Goal: Navigation & Orientation: Go to known website

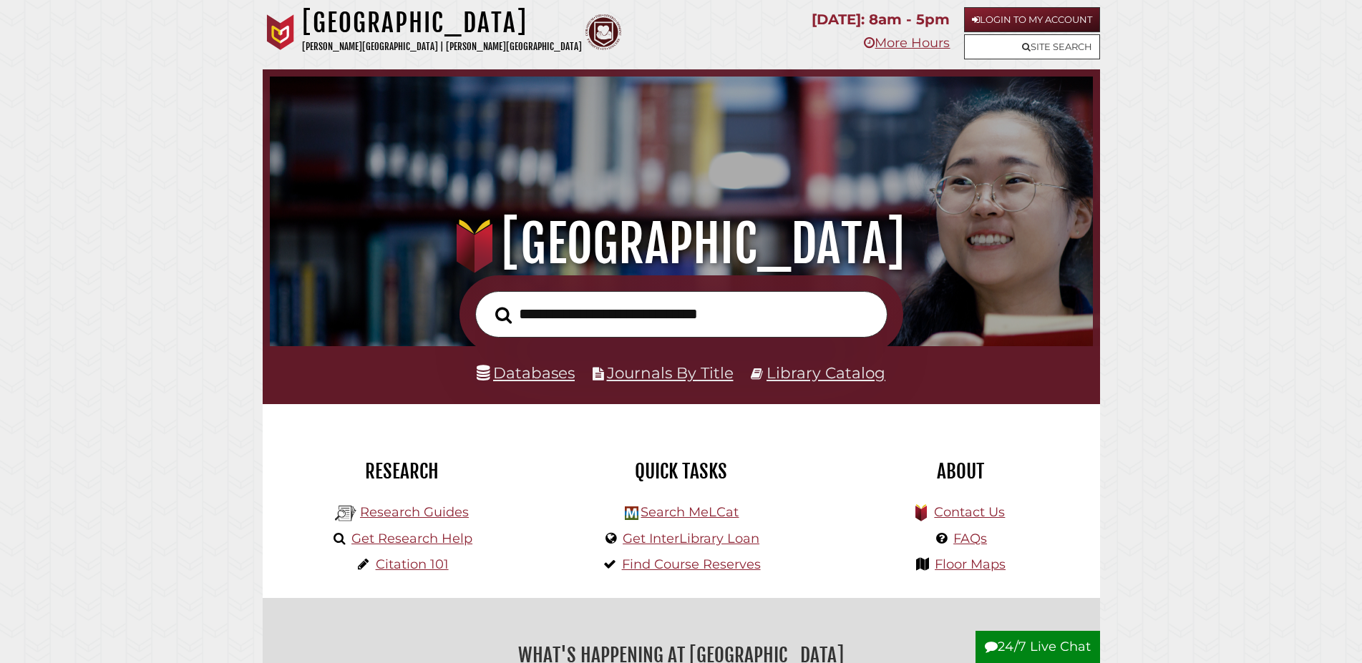
scroll to position [272, 816]
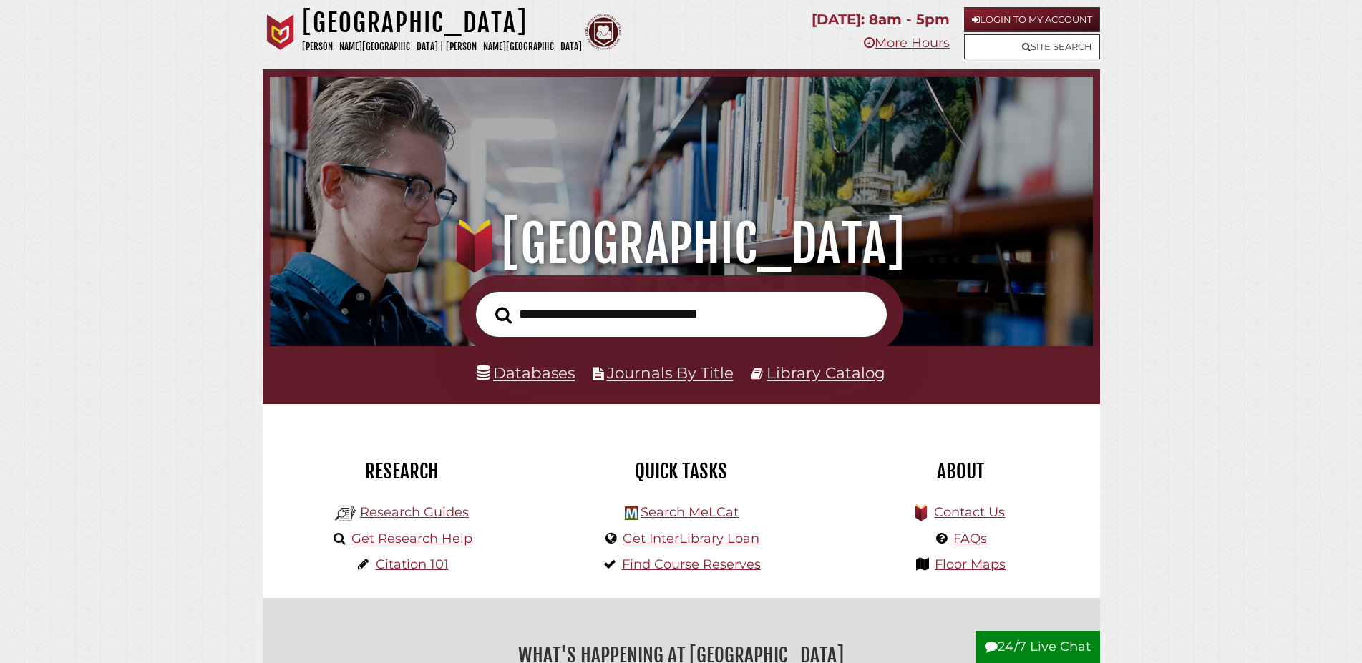
scroll to position [272, 816]
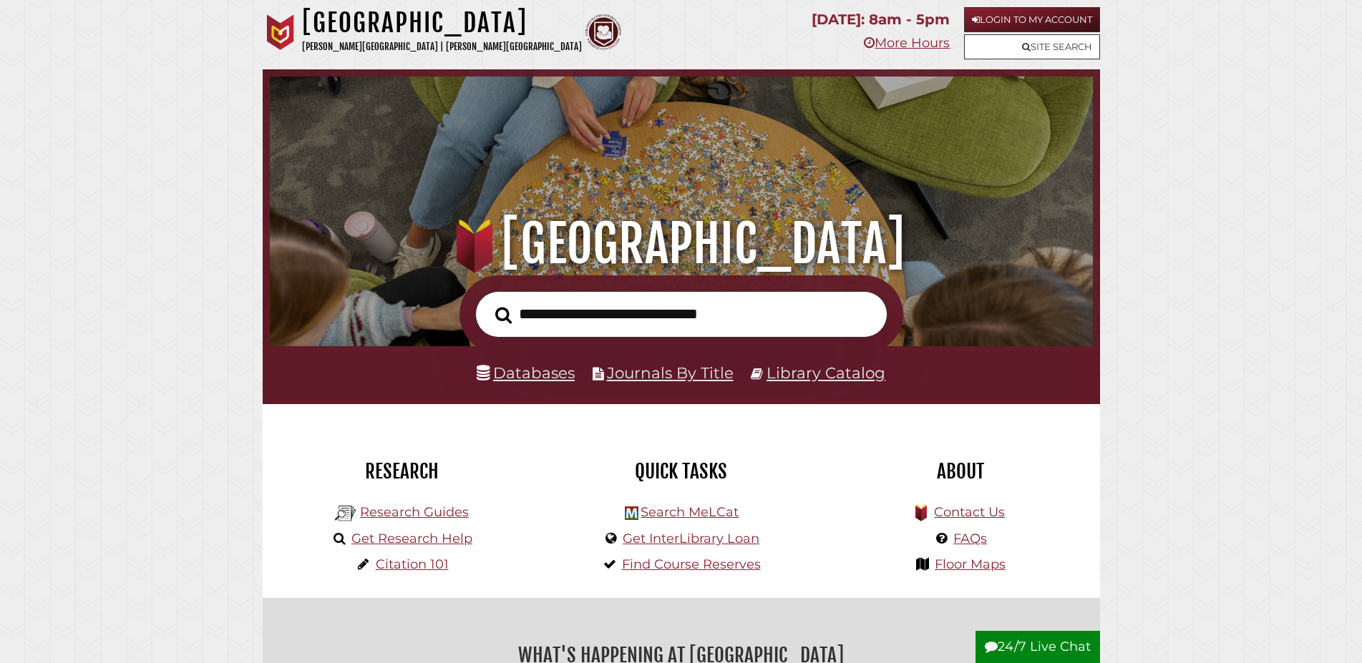
scroll to position [272, 816]
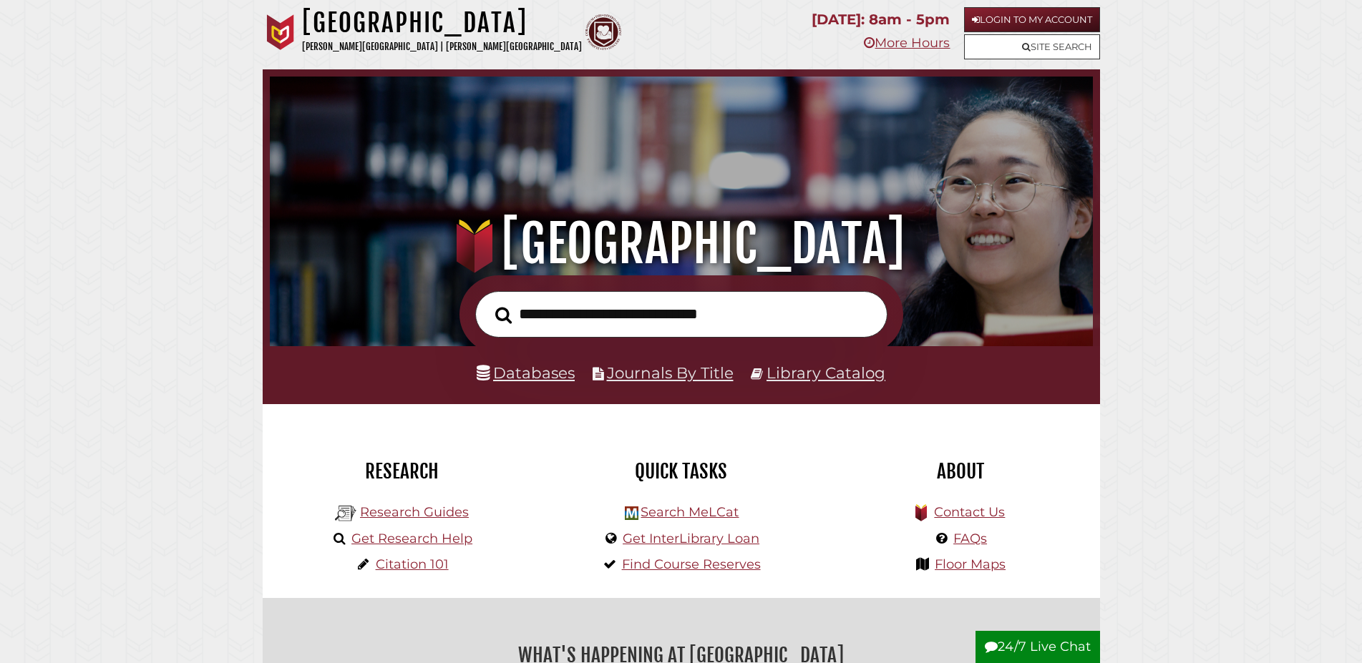
scroll to position [272, 816]
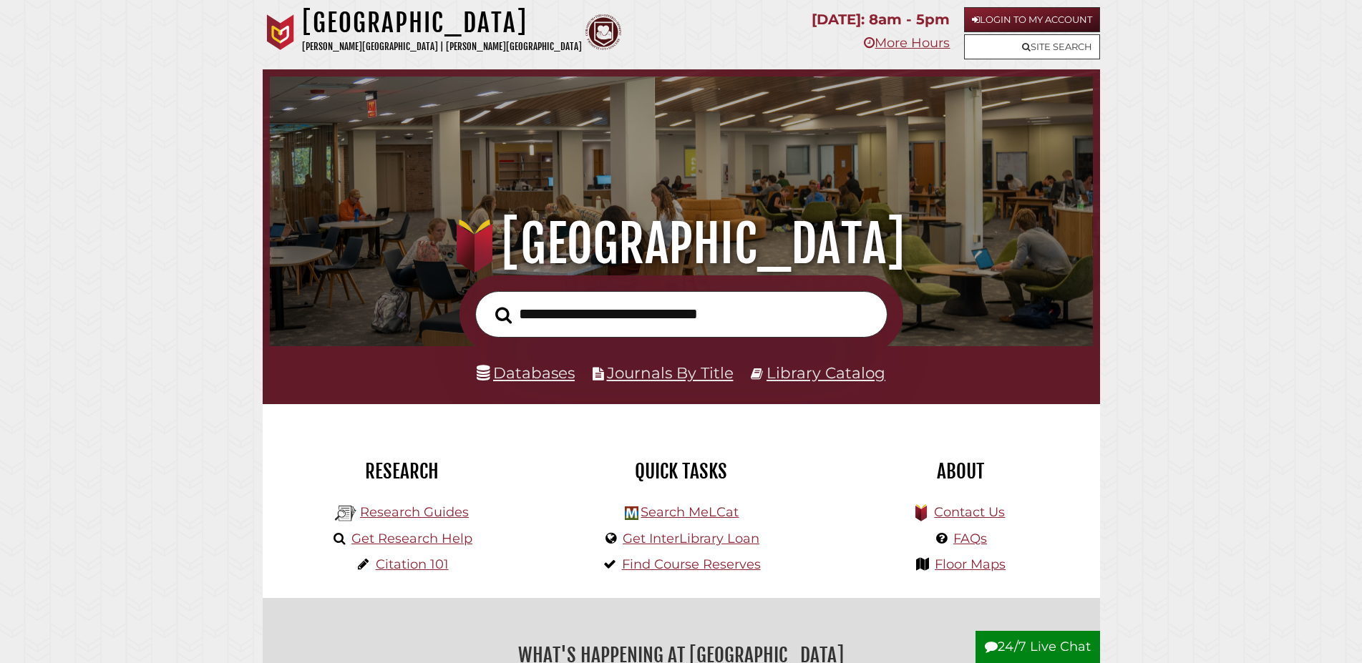
scroll to position [272, 816]
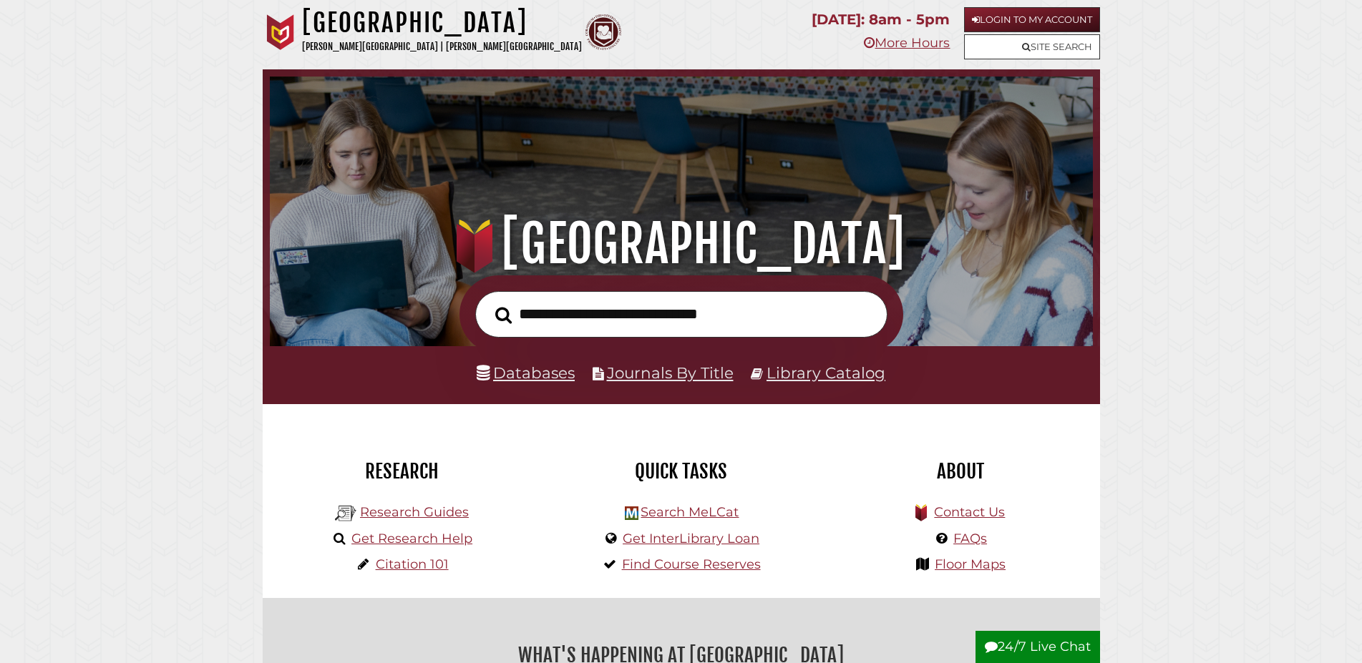
scroll to position [272, 816]
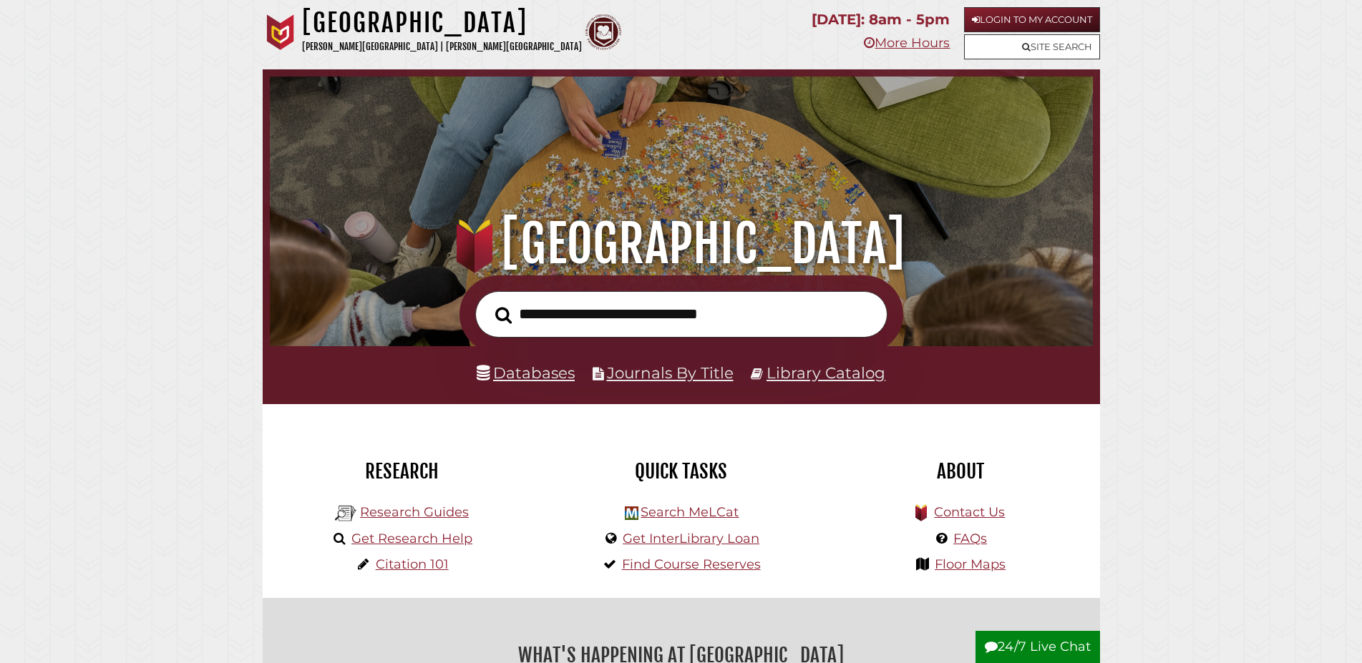
scroll to position [272, 816]
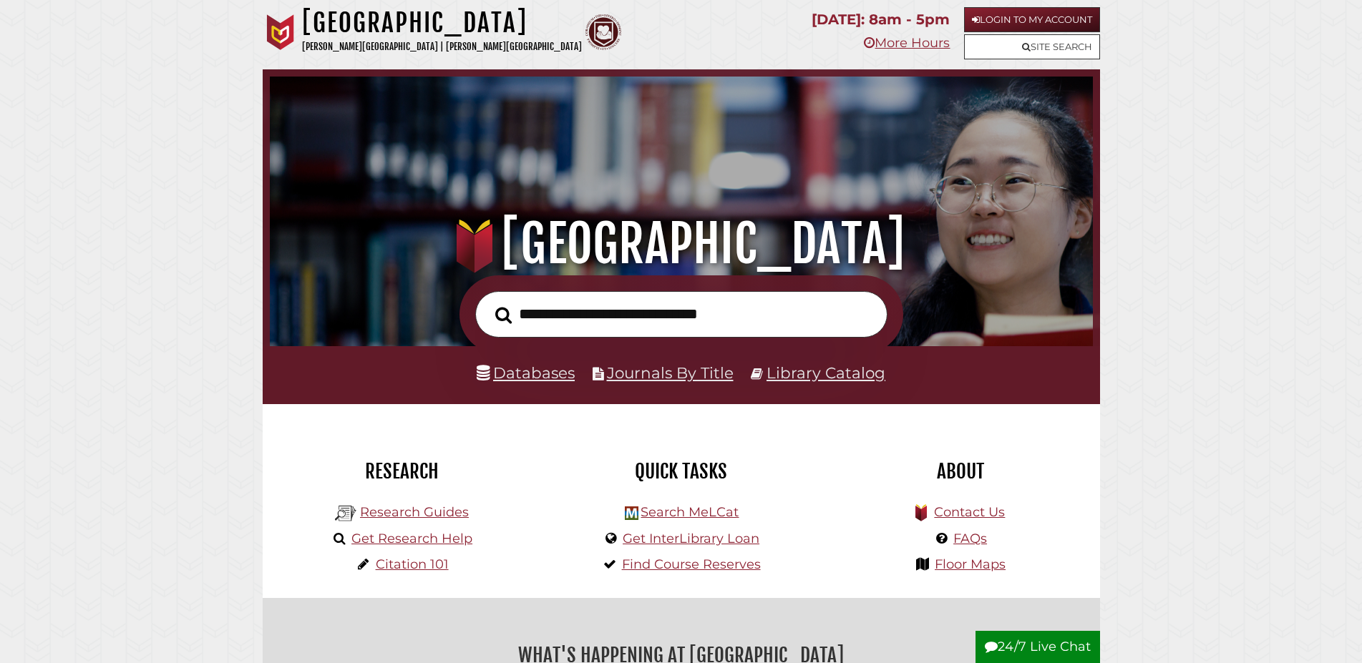
scroll to position [272, 816]
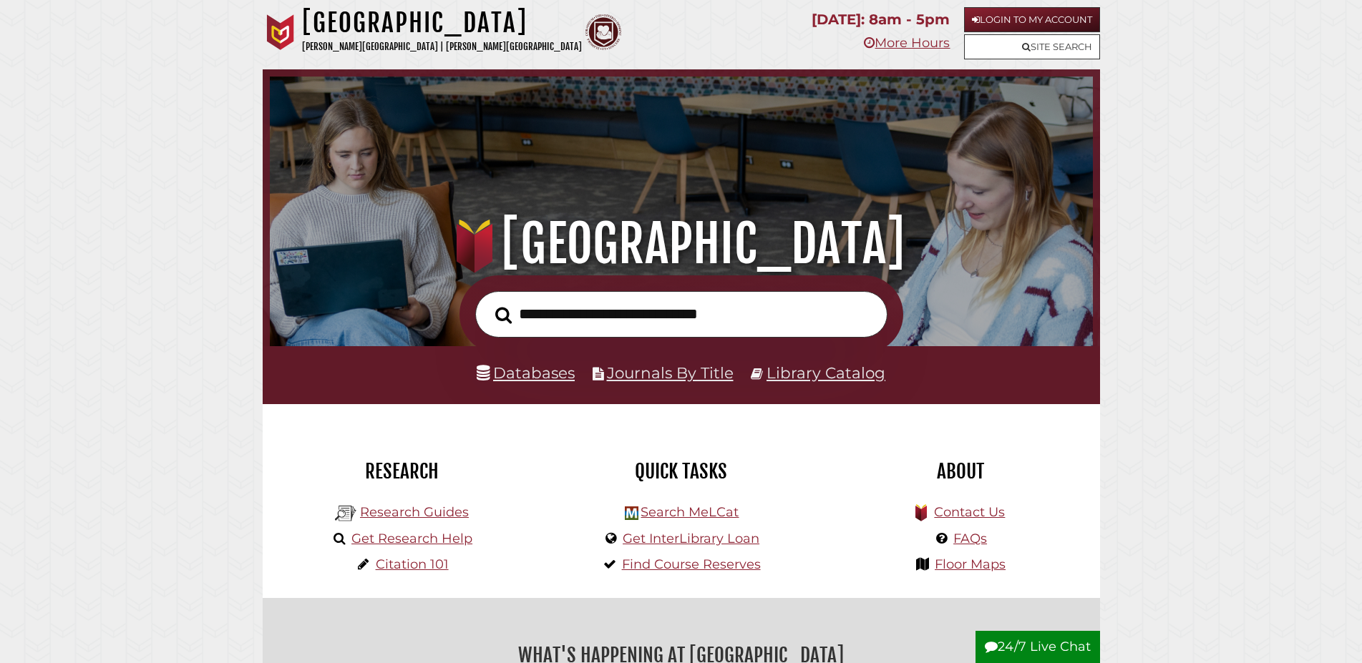
scroll to position [272, 816]
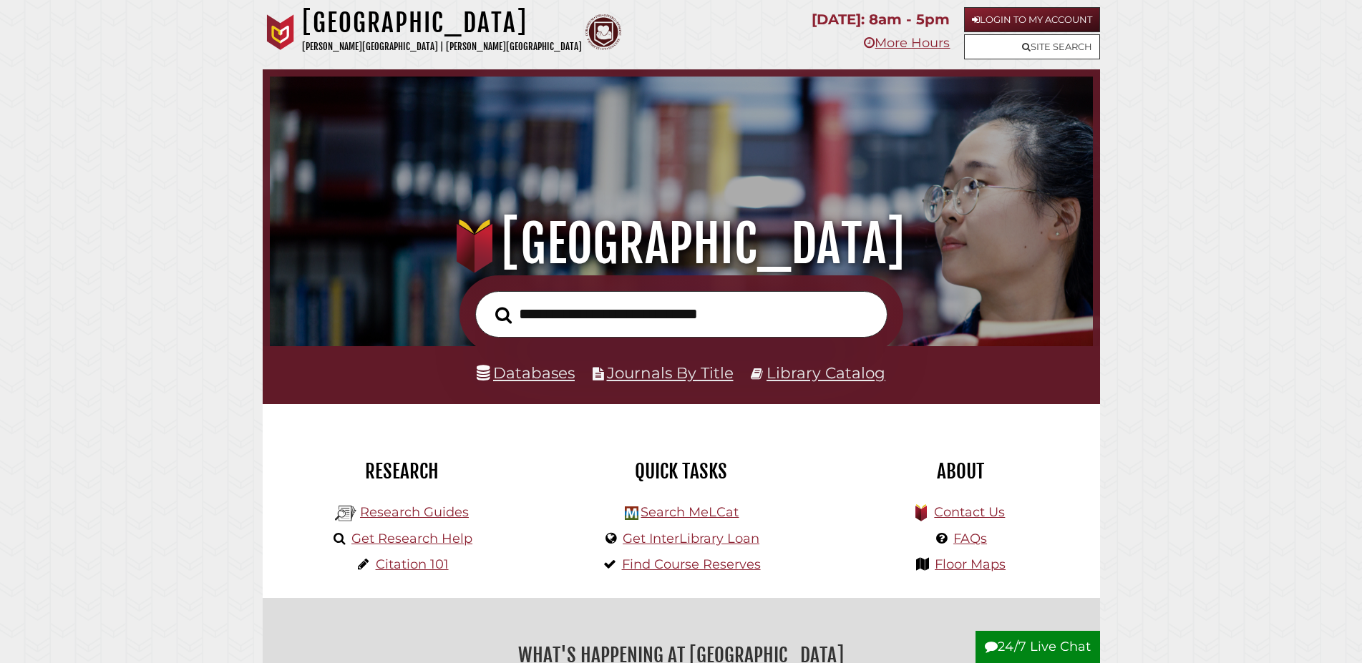
scroll to position [272, 816]
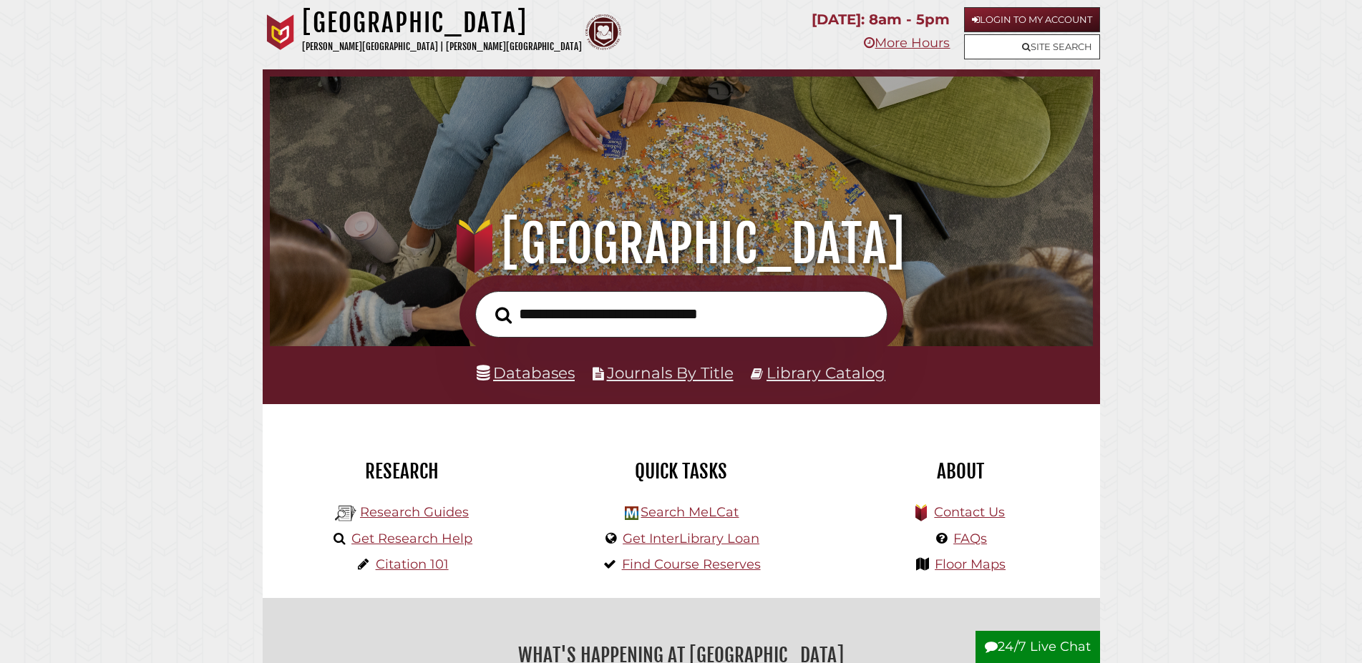
scroll to position [272, 816]
